Goal: Information Seeking & Learning: Check status

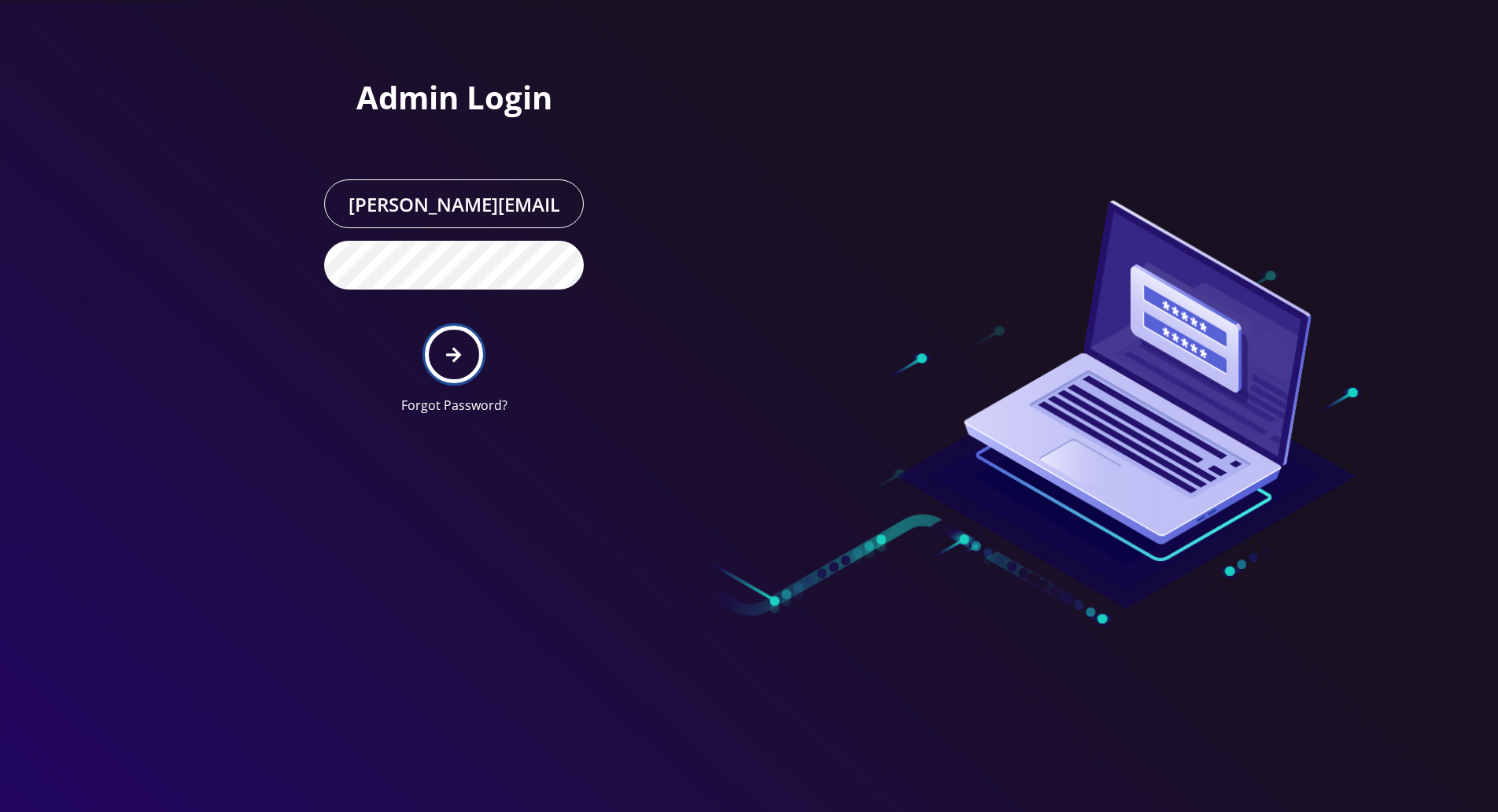
click at [459, 356] on icon "submit" at bounding box center [453, 355] width 15 height 17
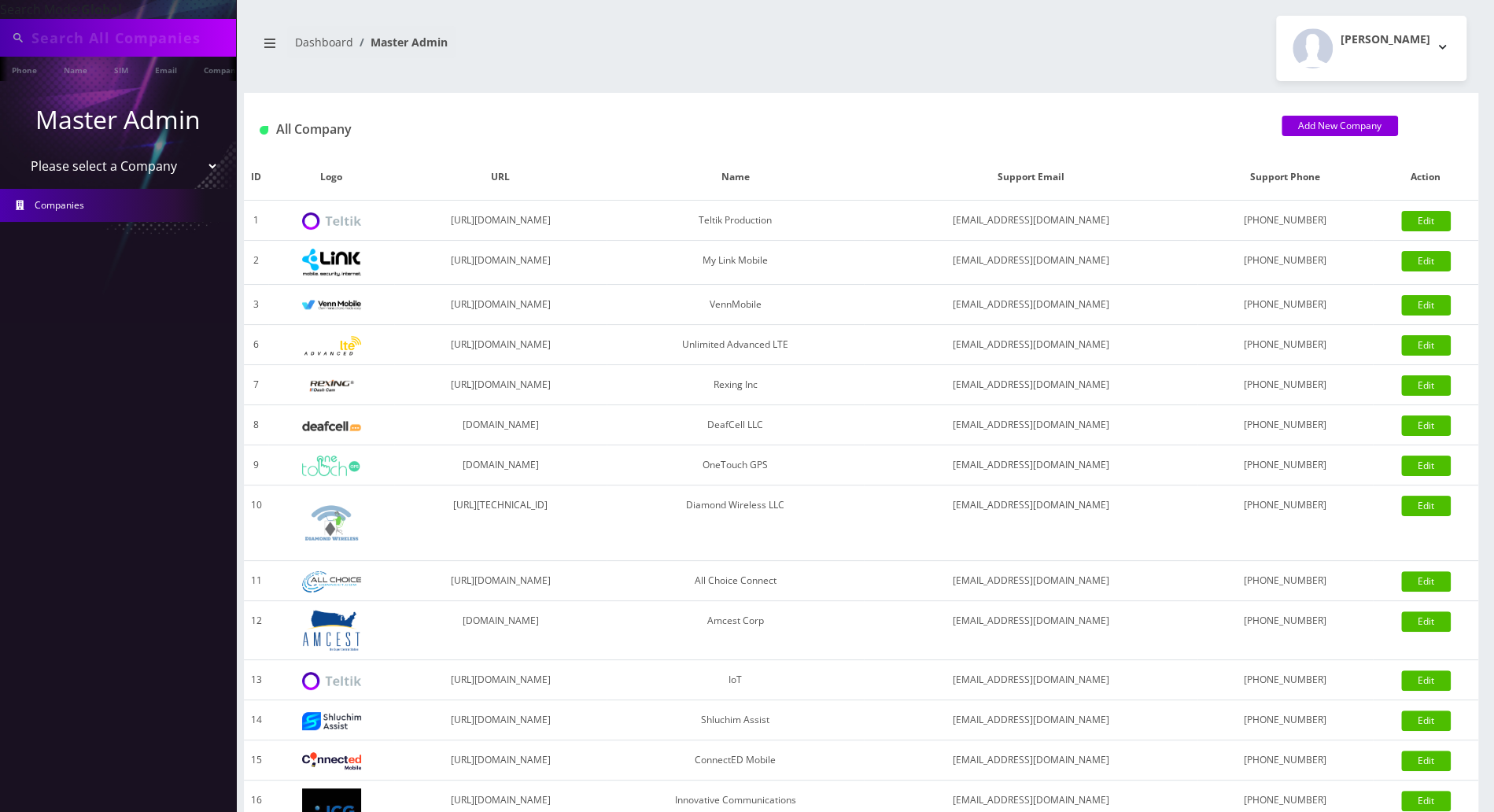
type input "9294754850"
click at [102, 40] on input "9294754850" at bounding box center [132, 38] width 200 height 30
drag, startPoint x: 133, startPoint y: 41, endPoint x: -8, endPoint y: 30, distance: 141.4
click at [0, 30] on html "Search Mode: Global 9294754850 Phone Name SIM Email Company Customer Master Adm…" at bounding box center [747, 540] width 1494 height 1080
type input "8483264401"
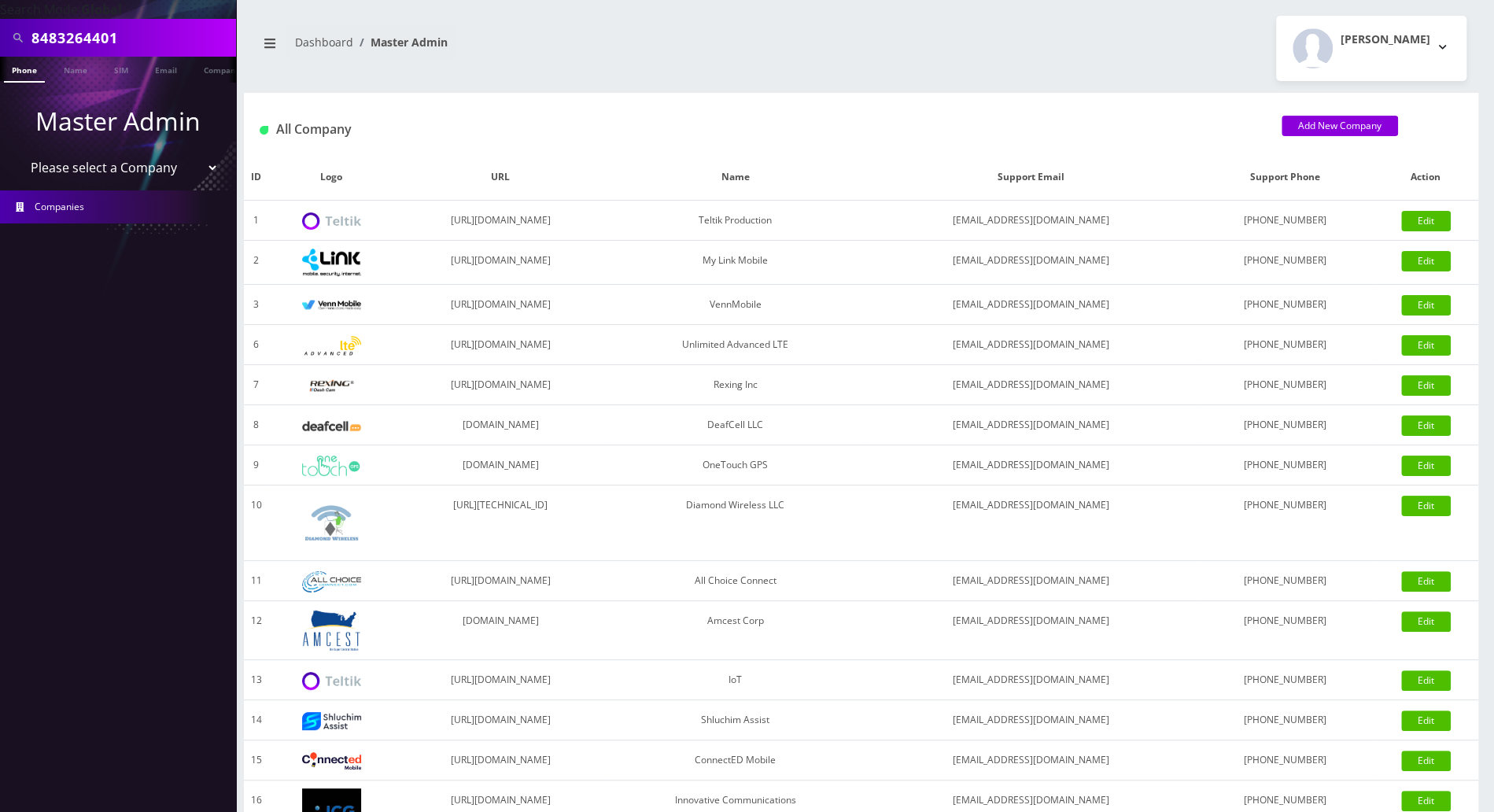
click at [22, 73] on link "Phone" at bounding box center [24, 69] width 41 height 26
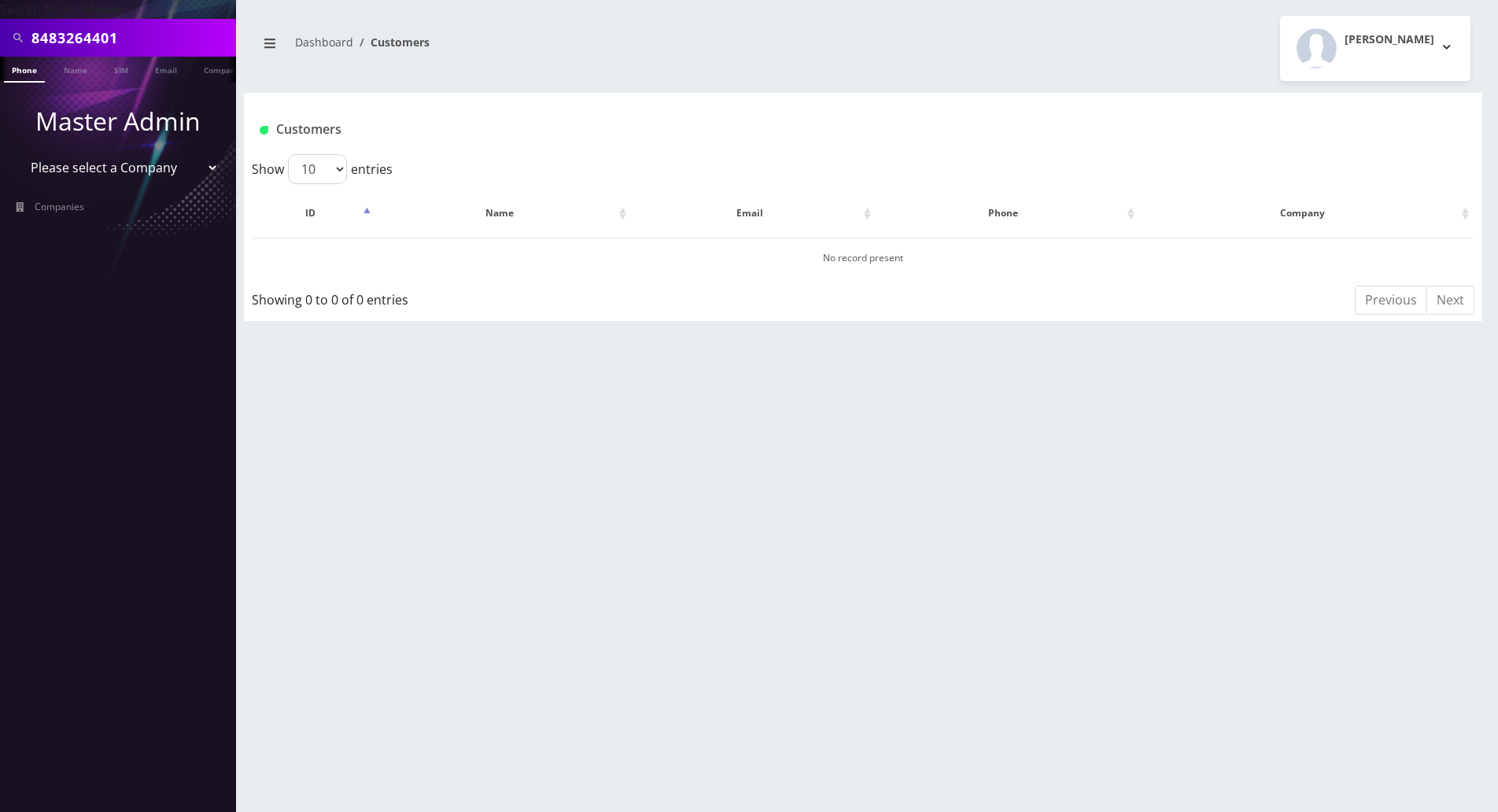
click at [32, 67] on link "Phone" at bounding box center [24, 69] width 41 height 26
click at [9, 69] on li at bounding box center [8, 73] width 16 height 39
click at [22, 70] on link "Phone" at bounding box center [24, 69] width 41 height 26
click at [1140, 504] on div "8483264401 Phone Name SIM Email Company Customer Dashboard Customers [PERSON_NA…" at bounding box center [863, 406] width 1270 height 812
